Goal: Find specific page/section: Find specific page/section

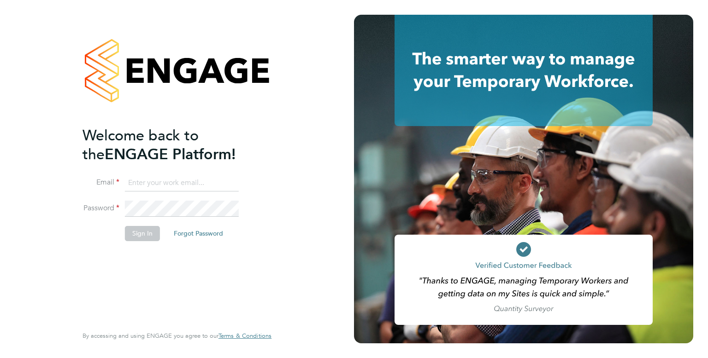
type input "Billy.barnett@randstadcpe.com"
click at [144, 235] on button "Sign In" at bounding box center [142, 233] width 35 height 15
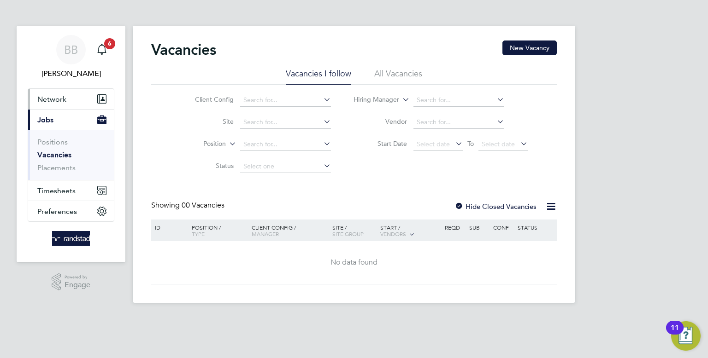
click at [59, 105] on button "Network" at bounding box center [71, 99] width 86 height 20
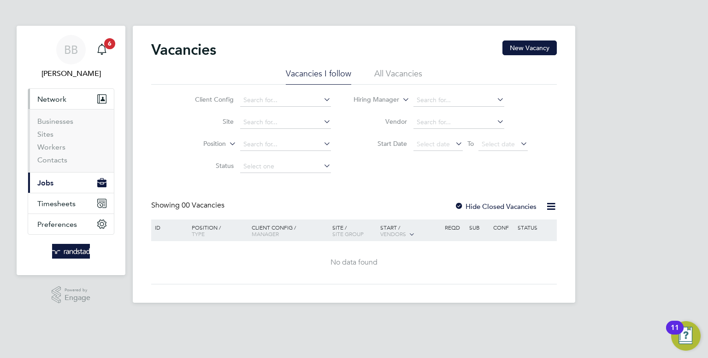
click at [53, 134] on li "Sites" at bounding box center [71, 136] width 69 height 13
click at [48, 134] on link "Sites" at bounding box center [45, 134] width 16 height 9
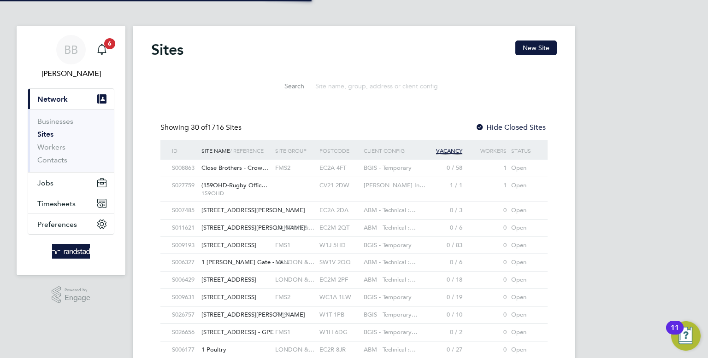
click at [334, 81] on input at bounding box center [377, 86] width 135 height 18
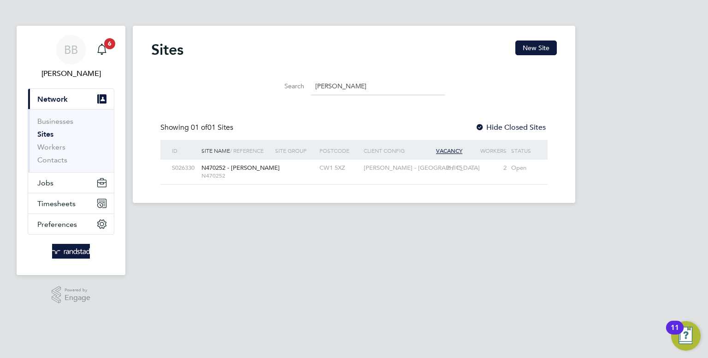
type input "basford"
click at [320, 168] on div "CW1 5XZ" at bounding box center [339, 168] width 44 height 17
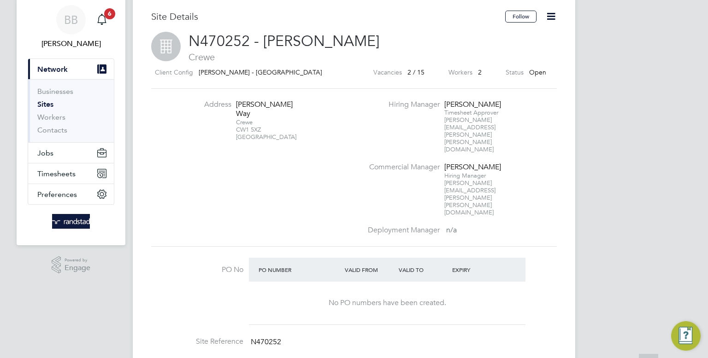
scroll to position [31, 0]
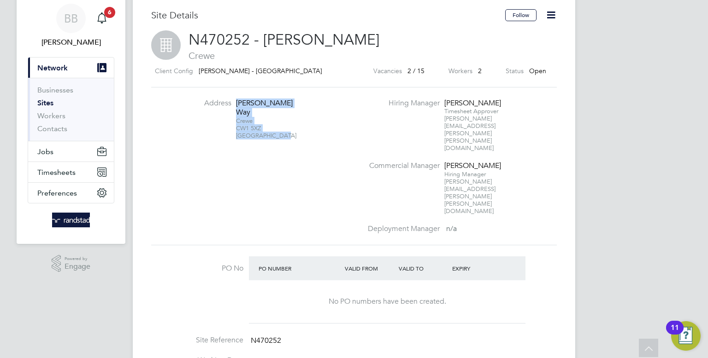
drag, startPoint x: 237, startPoint y: 102, endPoint x: 279, endPoint y: 145, distance: 60.3
click at [279, 145] on li "Address David Whitby Way Crewe CW1 5XZ United Kingdom" at bounding box center [271, 124] width 181 height 51
copy div "David Whitby Way Crewe CW1 5XZ United Kingdom"
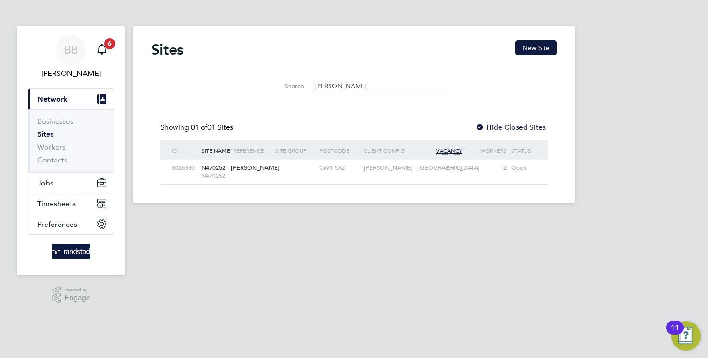
click at [346, 86] on input "[PERSON_NAME]" at bounding box center [377, 86] width 135 height 18
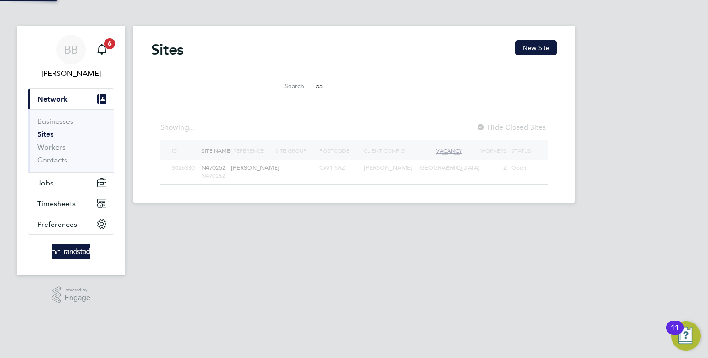
type input "b"
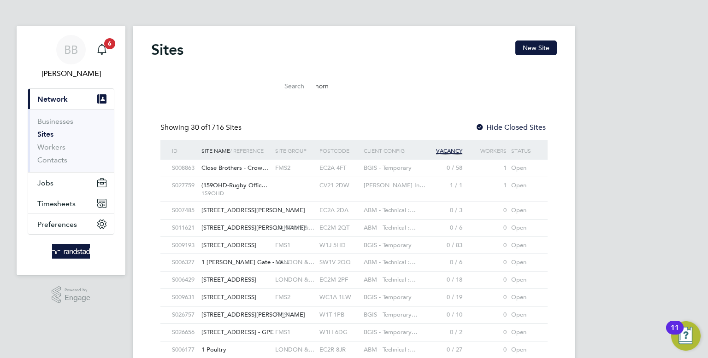
scroll to position [0, 0]
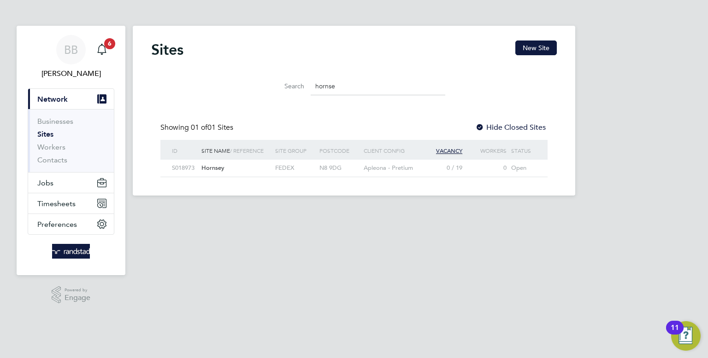
click at [392, 168] on span "Apleona - Pretium" at bounding box center [387, 168] width 49 height 8
click at [361, 89] on input "hornse" at bounding box center [377, 86] width 135 height 18
drag, startPoint x: 361, startPoint y: 89, endPoint x: 224, endPoint y: 85, distance: 136.4
click at [224, 85] on div "Search hornse" at bounding box center [353, 84] width 405 height 32
paste input "HU18 1JB"
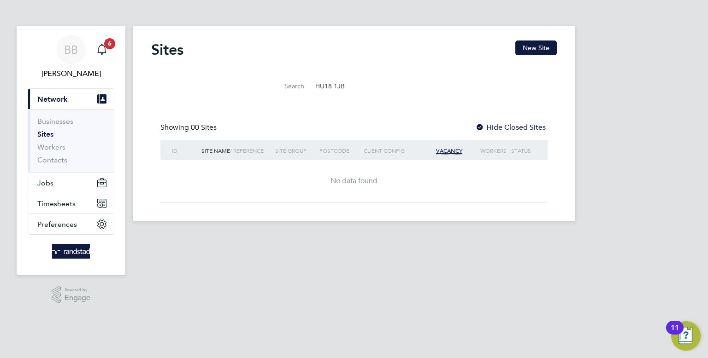
type input "HU18 1JB"
click at [522, 129] on label "Hide Closed Sites" at bounding box center [510, 127] width 70 height 9
click at [419, 105] on div "Sites New Site Search HU18 1JB Showing 00 Sites Hide Closed Sites ID Site Name …" at bounding box center [353, 122] width 405 height 163
